Goal: Task Accomplishment & Management: Manage account settings

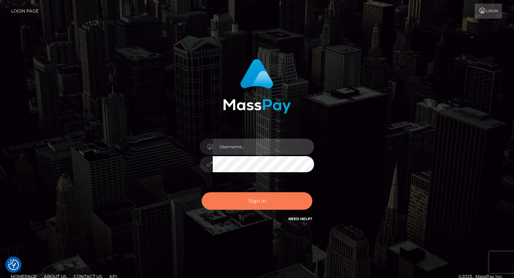
type input "[EMAIL_ADDRESS][DOMAIN_NAME]"
click at [246, 206] on button "Sign in" at bounding box center [257, 201] width 111 height 18
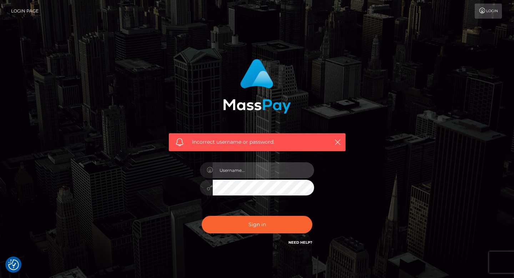
type input "[EMAIL_ADDRESS][DOMAIN_NAME]"
click at [123, 167] on div "Incorrect username or password. [EMAIL_ADDRESS][DOMAIN_NAME]" at bounding box center [257, 156] width 407 height 205
click at [202, 216] on button "Sign in" at bounding box center [257, 225] width 111 height 18
type input "[EMAIL_ADDRESS][DOMAIN_NAME]"
click at [72, 145] on div "Incorrect username or password. dayafalon@gmail.com" at bounding box center [257, 156] width 407 height 205
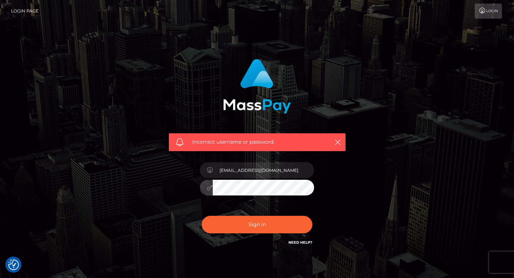
click at [202, 216] on button "Sign in" at bounding box center [257, 225] width 111 height 18
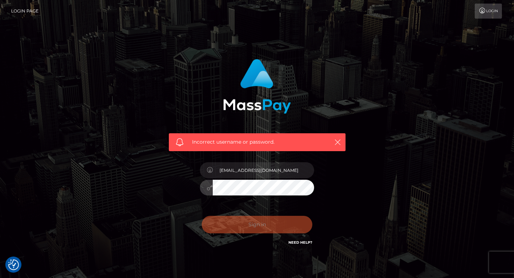
click at [202, 216] on button "Sign in" at bounding box center [257, 225] width 111 height 18
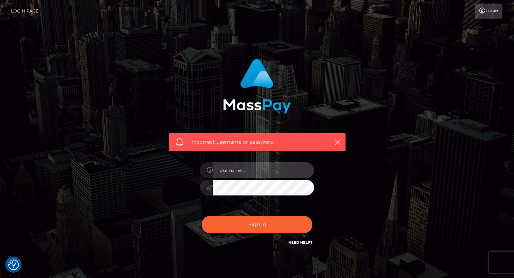
type input "[EMAIL_ADDRESS][DOMAIN_NAME]"
click at [299, 243] on link "Need Help?" at bounding box center [301, 242] width 24 height 5
